Goal: Task Accomplishment & Management: Manage account settings

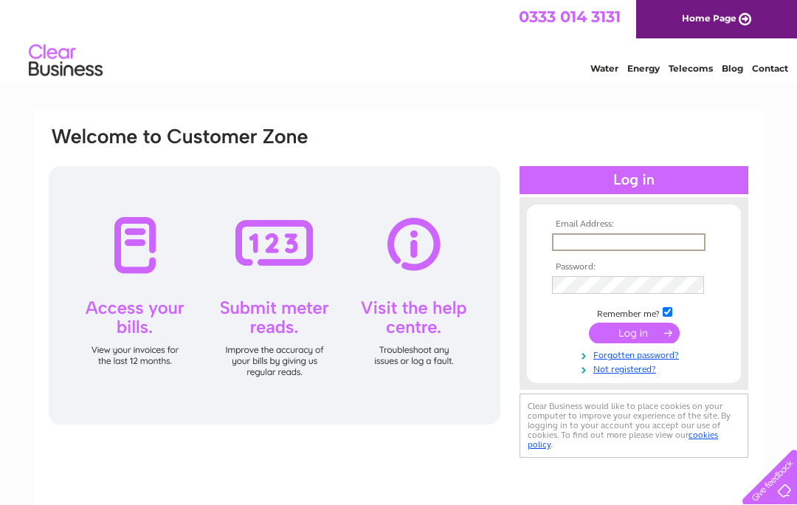
type input "[EMAIL_ADDRESS][DOMAIN_NAME]"
click at [634, 334] on input "submit" at bounding box center [634, 333] width 91 height 21
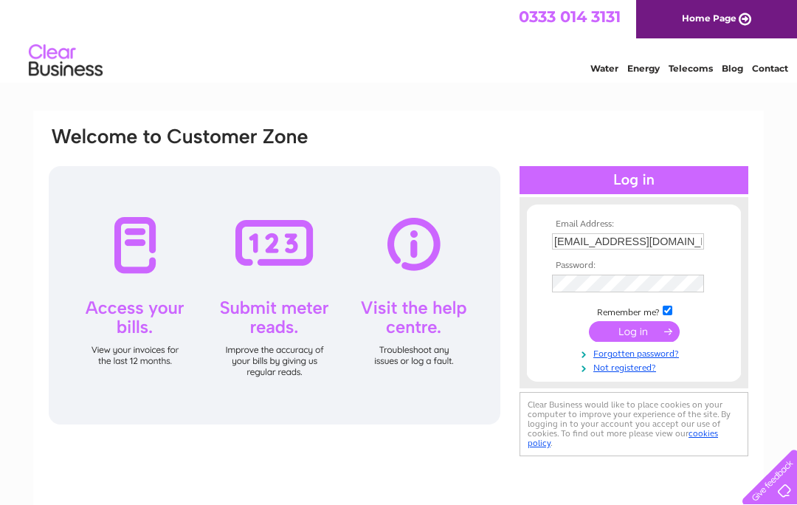
click at [626, 340] on input "submit" at bounding box center [634, 331] width 91 height 21
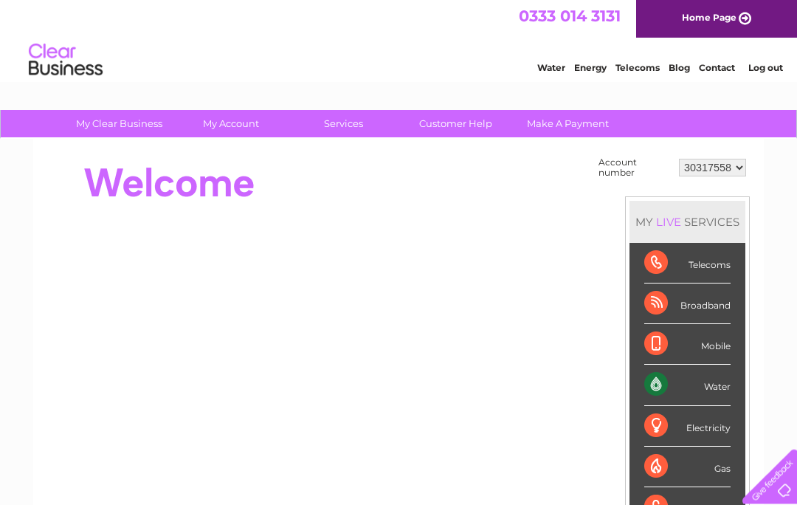
scroll to position [53, 0]
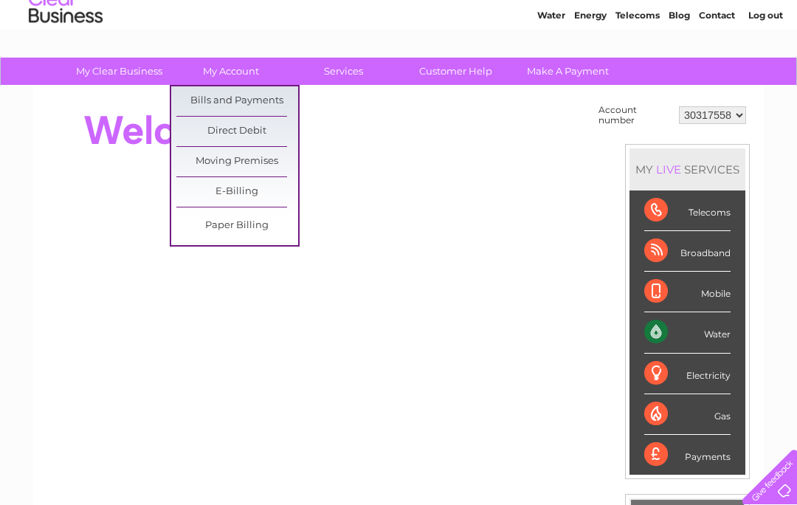
click at [261, 109] on link "Bills and Payments" at bounding box center [237, 101] width 122 height 30
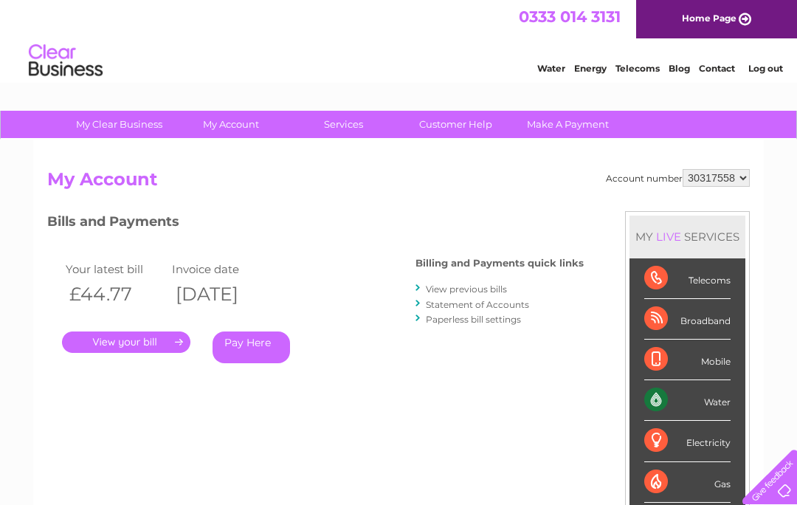
click at [138, 337] on link "." at bounding box center [126, 341] width 128 height 21
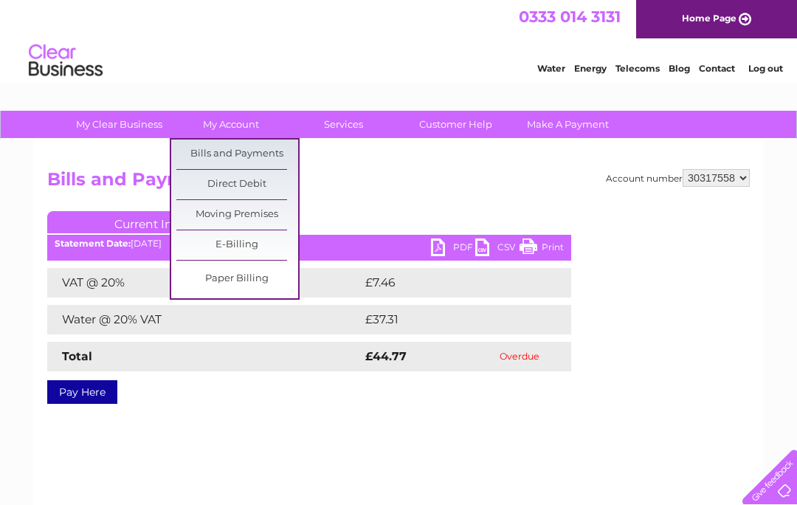
click at [59, 156] on div "Account number 30317558 Bills and Payments Current Invoice PDF CSV Print VAT @ …" at bounding box center [398, 346] width 731 height 413
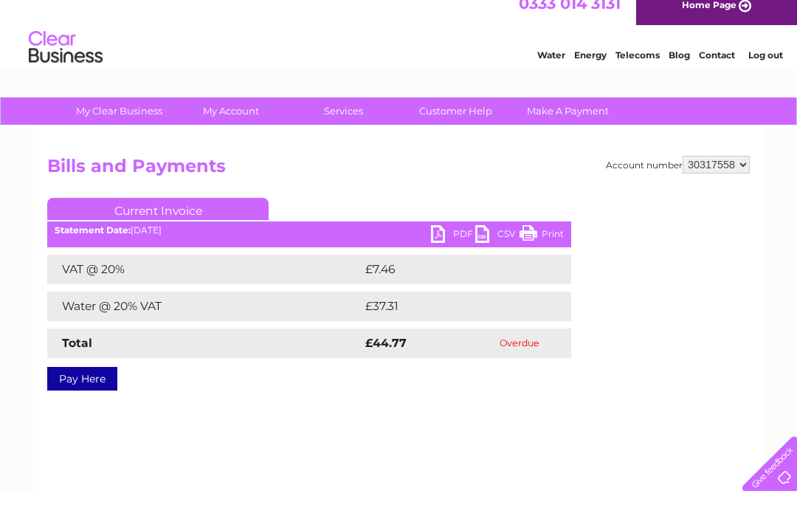
scroll to position [16, 0]
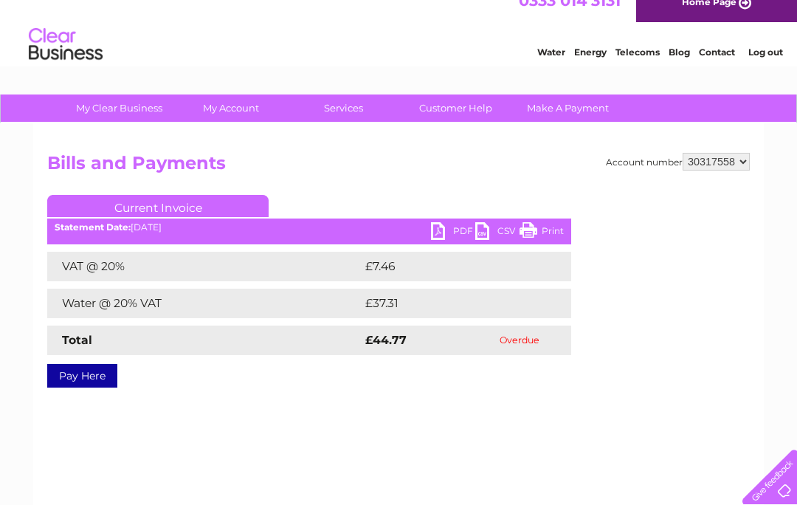
click at [492, 409] on div "Account number 30317558 Bills and Payments Current Invoice PDF CSV Print VAT @ …" at bounding box center [398, 329] width 731 height 413
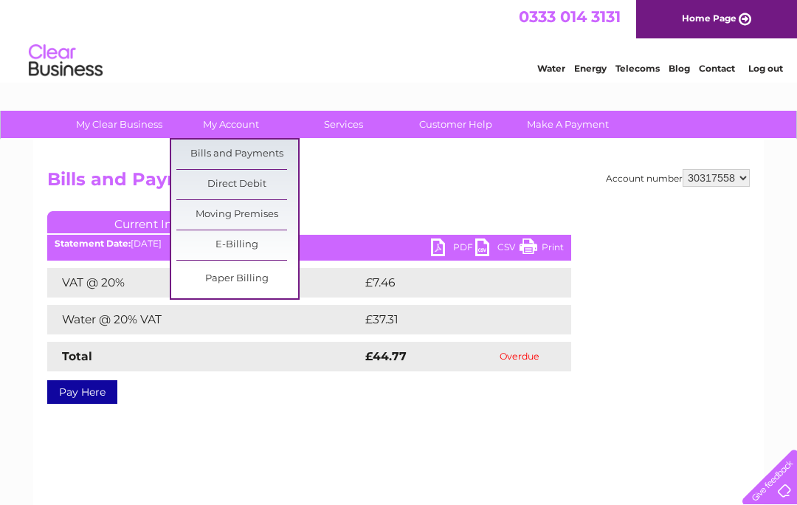
click at [264, 154] on link "Bills and Payments" at bounding box center [237, 155] width 122 height 30
click at [273, 450] on div "Account number 30317558 Bills and Payments Current Invoice PDF CSV Print VAT @ …" at bounding box center [398, 346] width 731 height 413
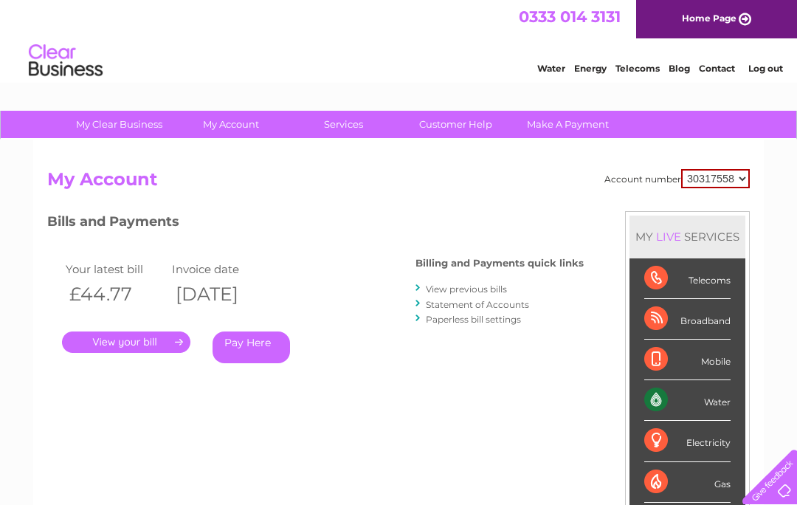
click at [469, 289] on link "View previous bills" at bounding box center [466, 288] width 81 height 11
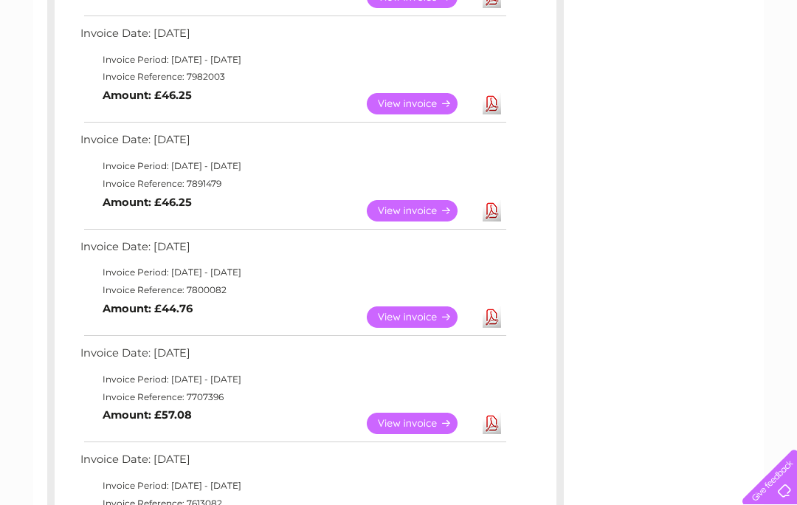
scroll to position [351, 0]
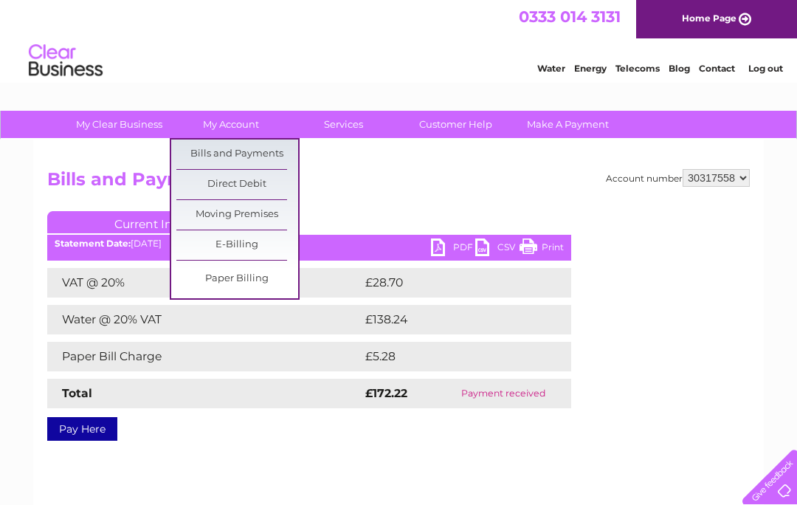
click at [206, 159] on link "Bills and Payments" at bounding box center [237, 155] width 122 height 30
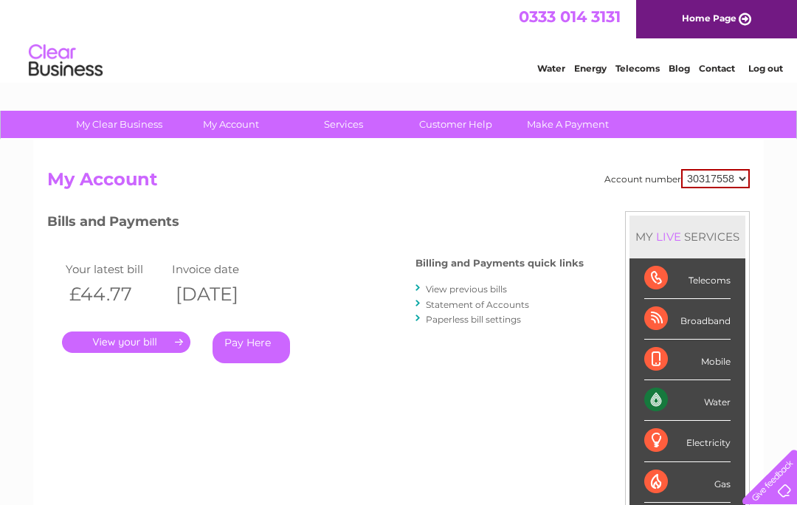
click at [514, 413] on div "Account number 30317558 My Account MY LIVE SERVICES Telecoms Broadband Mobile W…" at bounding box center [398, 391] width 703 height 444
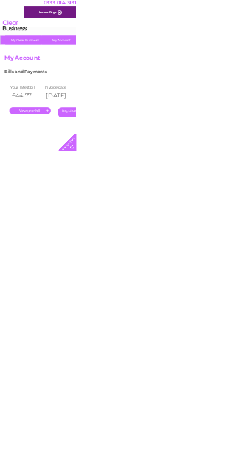
scroll to position [0, 141]
